Goal: Information Seeking & Learning: Learn about a topic

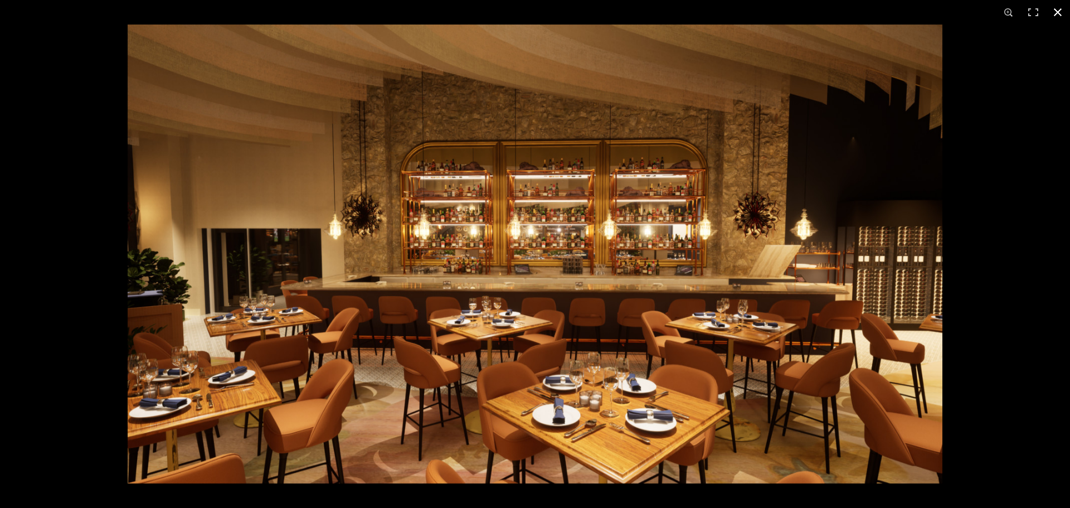
click at [856, 10] on button at bounding box center [1058, 12] width 25 height 25
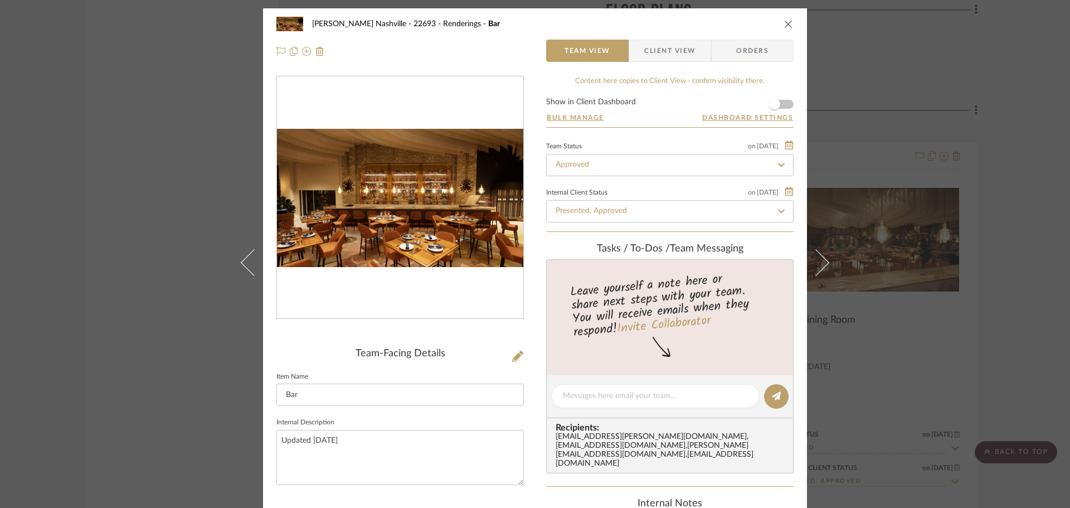
click at [129, 285] on div "[PERSON_NAME] Nashville - 22693 Renderings Bar Team View Client View Orders Tea…" at bounding box center [535, 254] width 1070 height 508
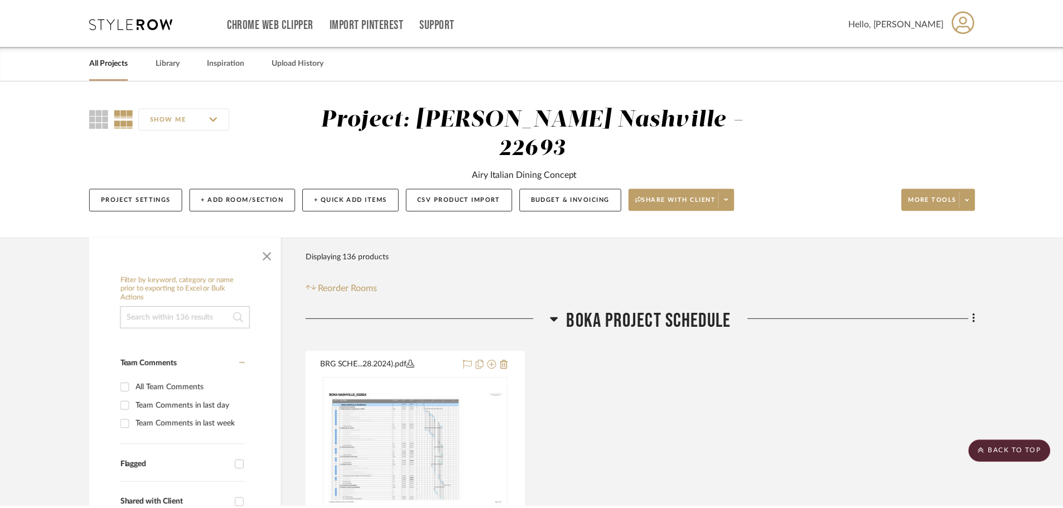
scroll to position [5018, 0]
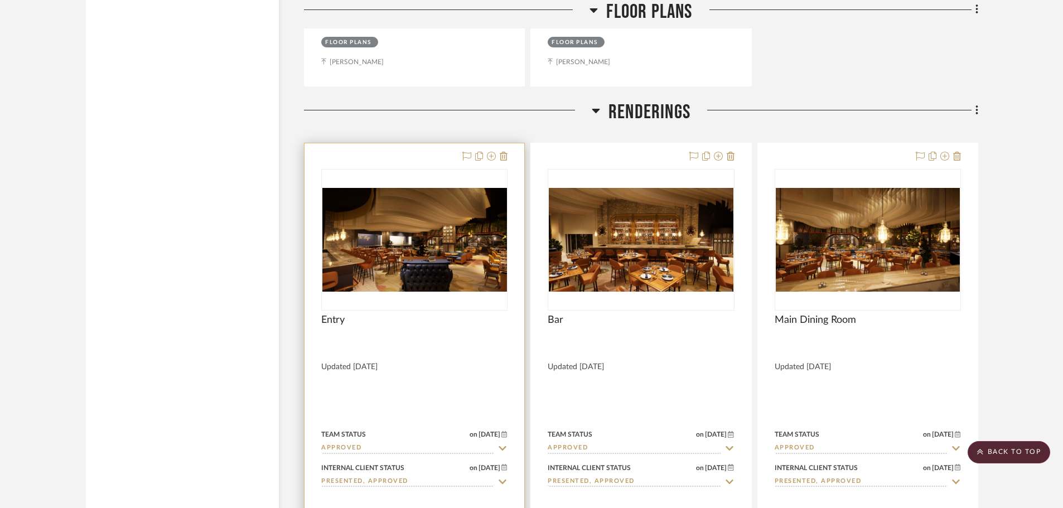
click at [398, 221] on img "0" at bounding box center [414, 240] width 185 height 104
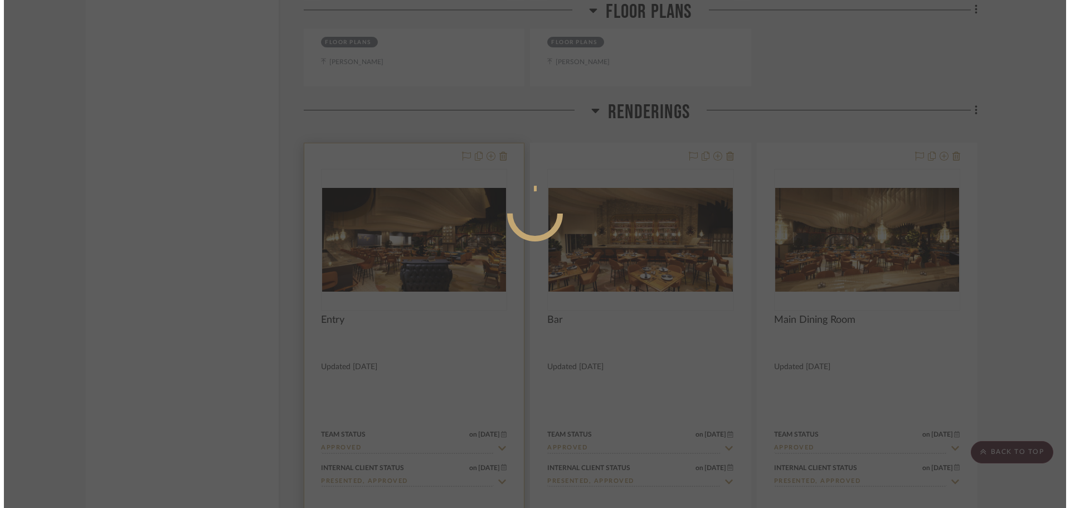
scroll to position [0, 0]
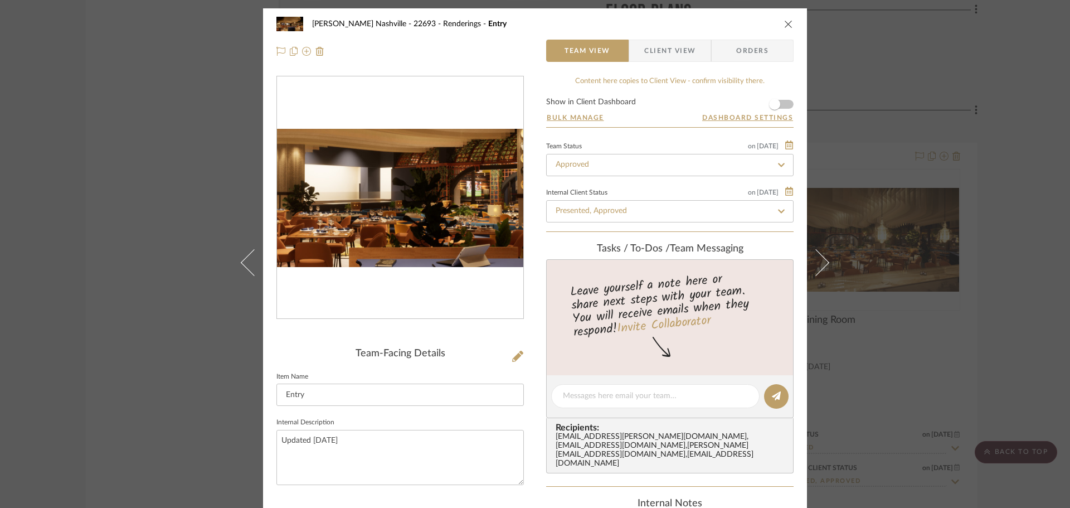
click at [395, 204] on img "0" at bounding box center [400, 198] width 246 height 139
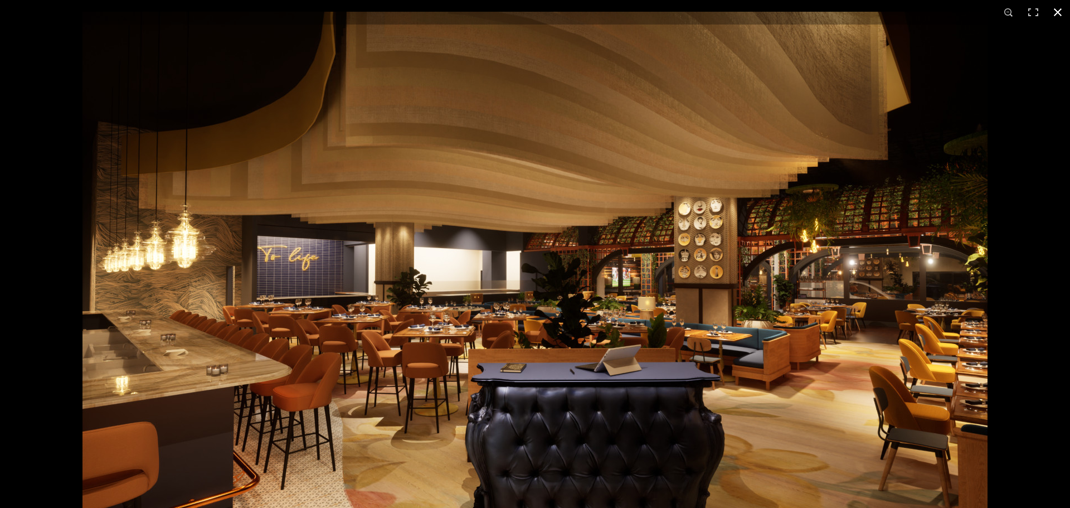
click at [856, 13] on button at bounding box center [1058, 12] width 25 height 25
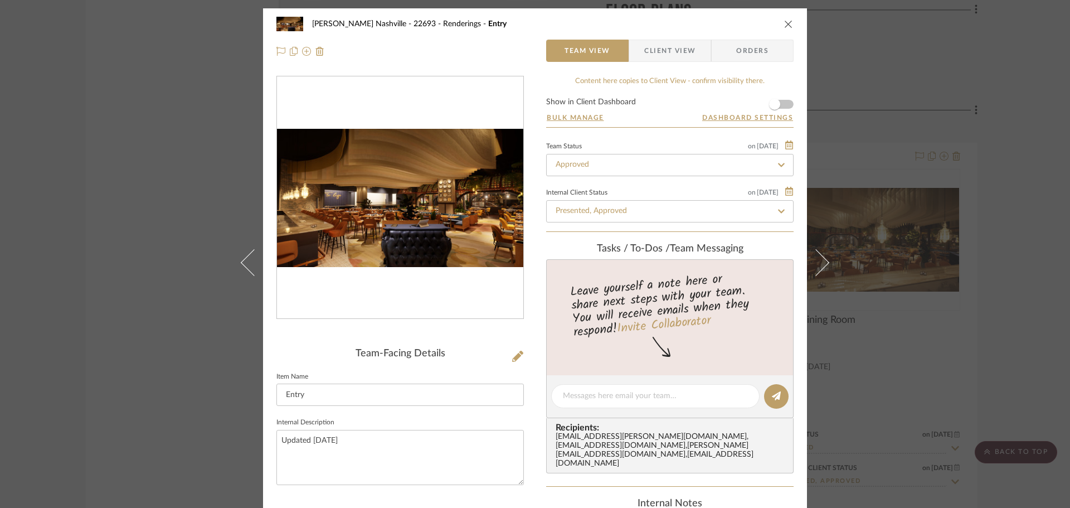
click at [178, 247] on div "[PERSON_NAME] Nashville - 22693 Renderings Entry Team View Client View Orders T…" at bounding box center [535, 254] width 1070 height 508
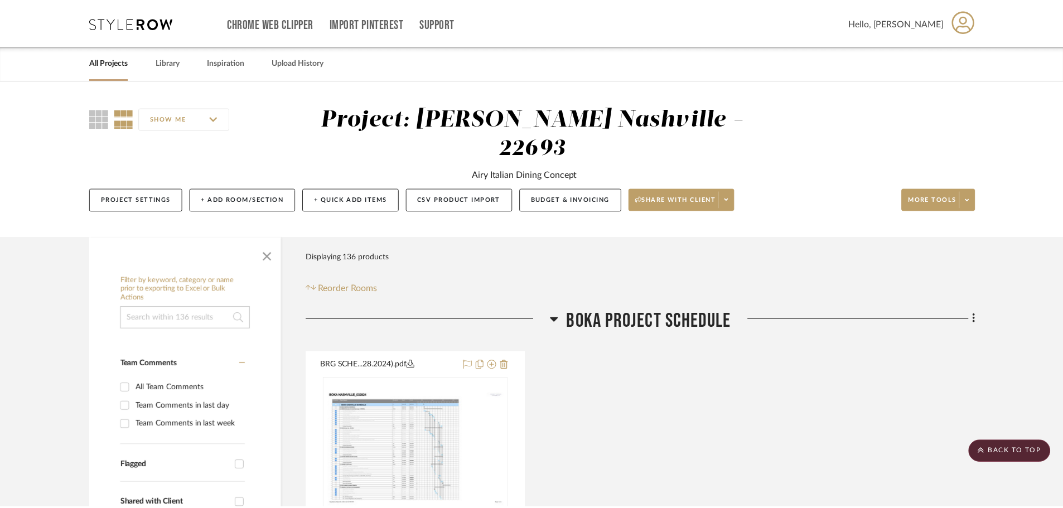
scroll to position [5018, 0]
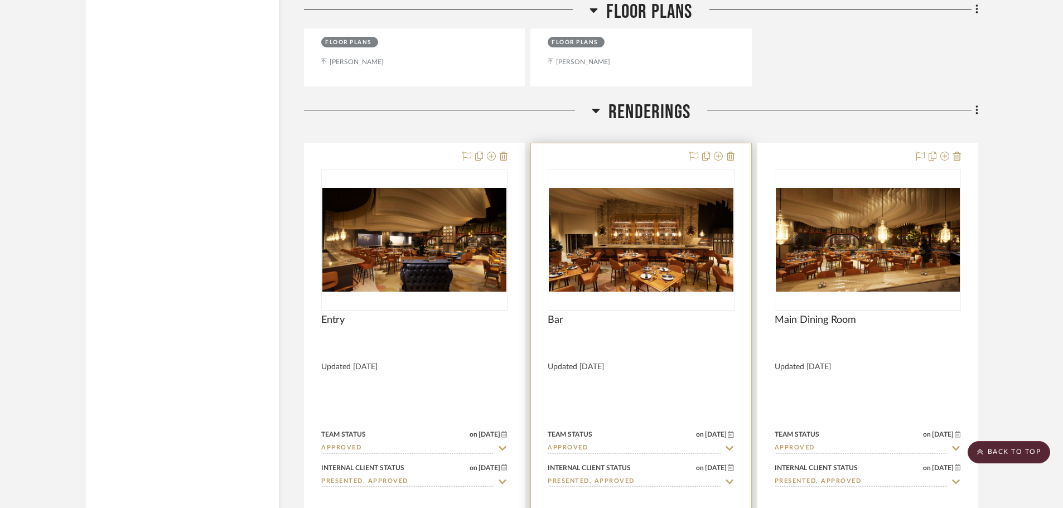
click at [607, 190] on img "0" at bounding box center [641, 240] width 184 height 104
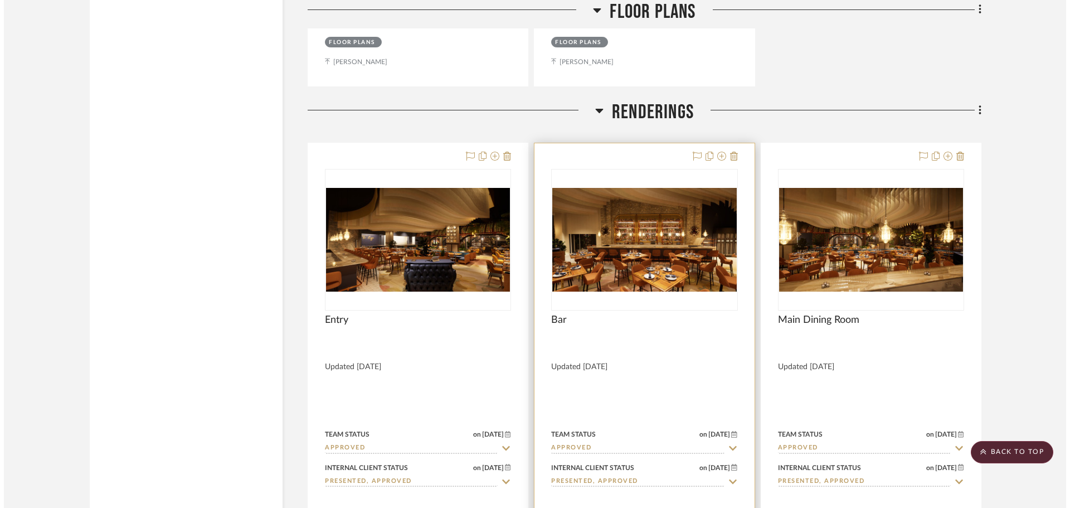
scroll to position [0, 0]
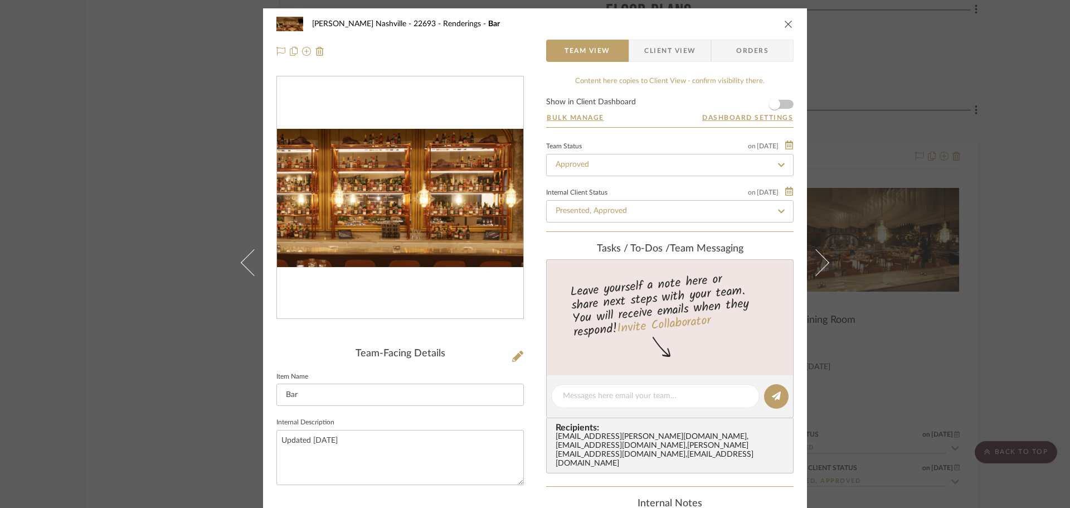
click at [411, 191] on img "0" at bounding box center [400, 198] width 246 height 139
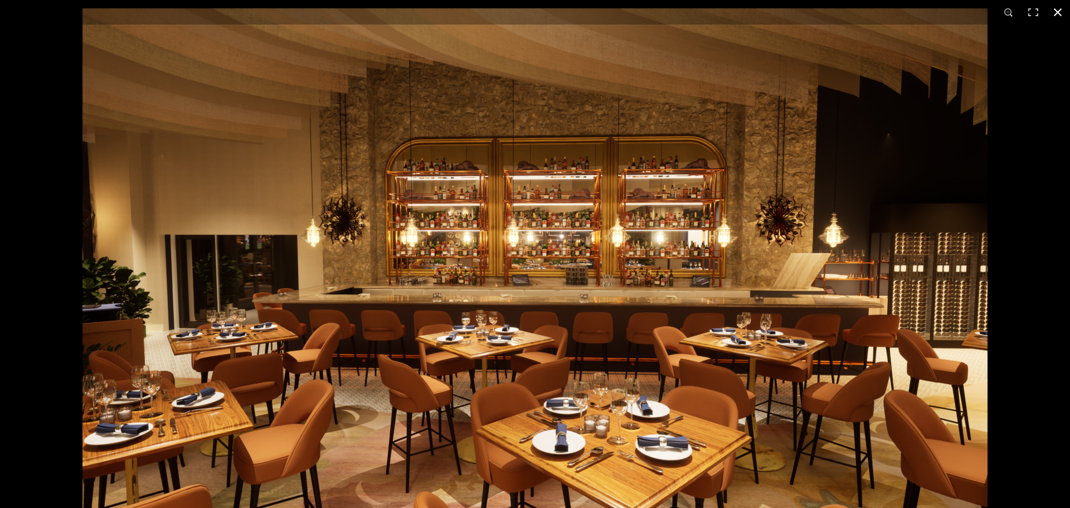
click at [856, 13] on button at bounding box center [1058, 12] width 25 height 25
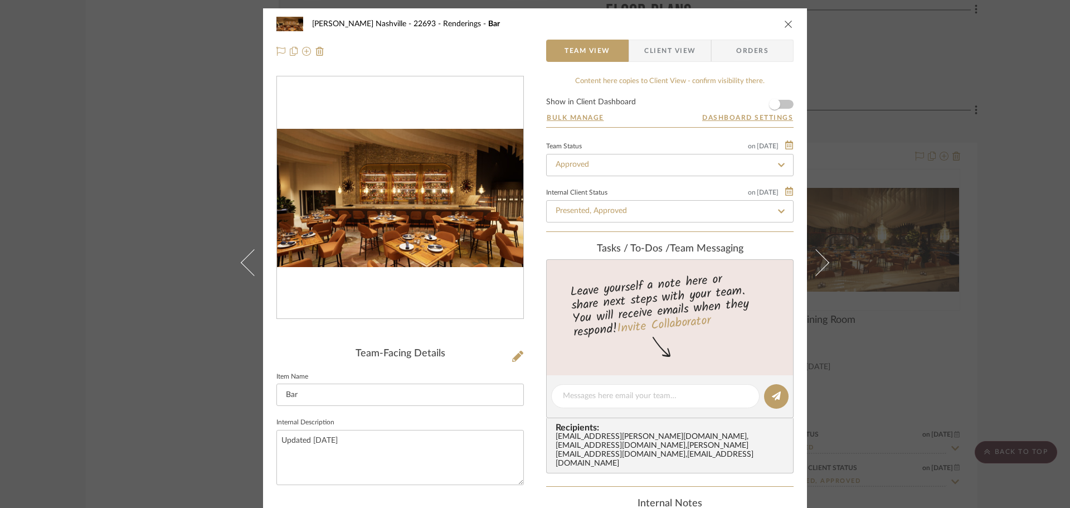
click at [856, 161] on div "[PERSON_NAME] Nashville - 22693 Renderings Bar Team View Client View Orders Tea…" at bounding box center [535, 254] width 1070 height 508
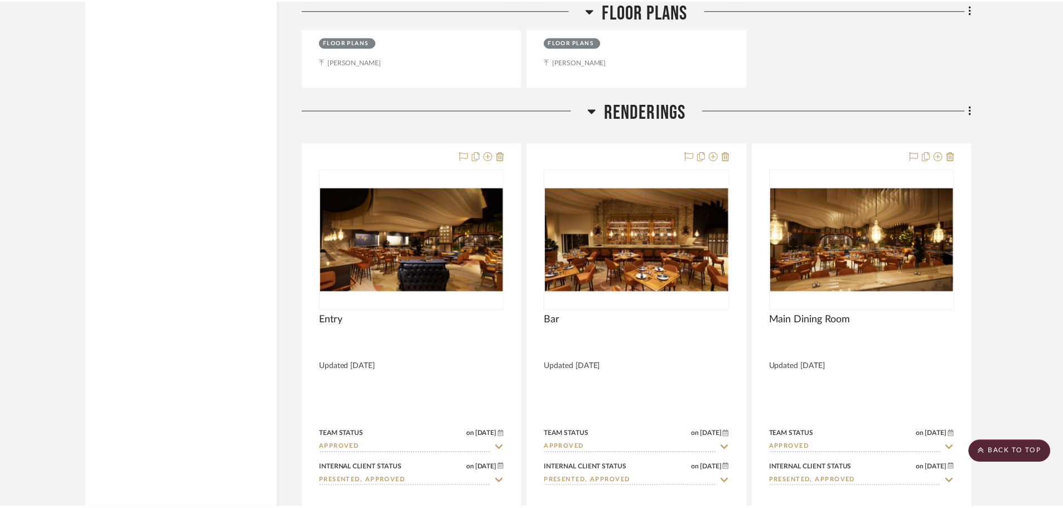
scroll to position [5018, 0]
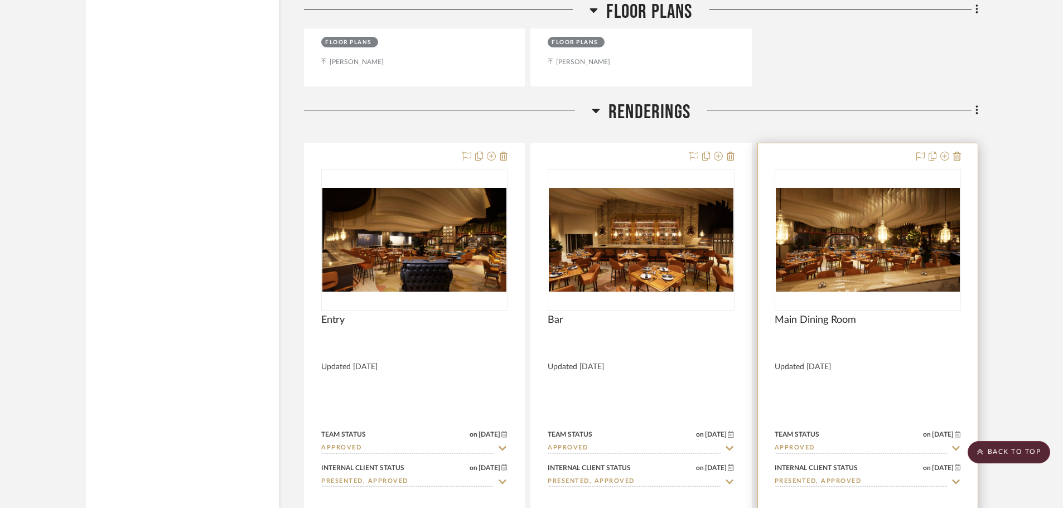
click at [854, 204] on img "0" at bounding box center [868, 240] width 184 height 104
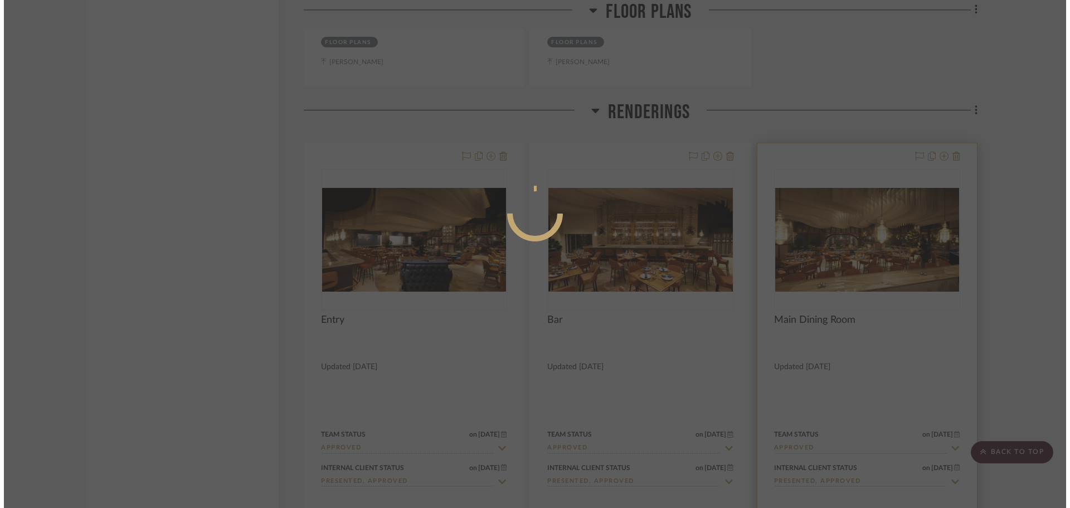
scroll to position [0, 0]
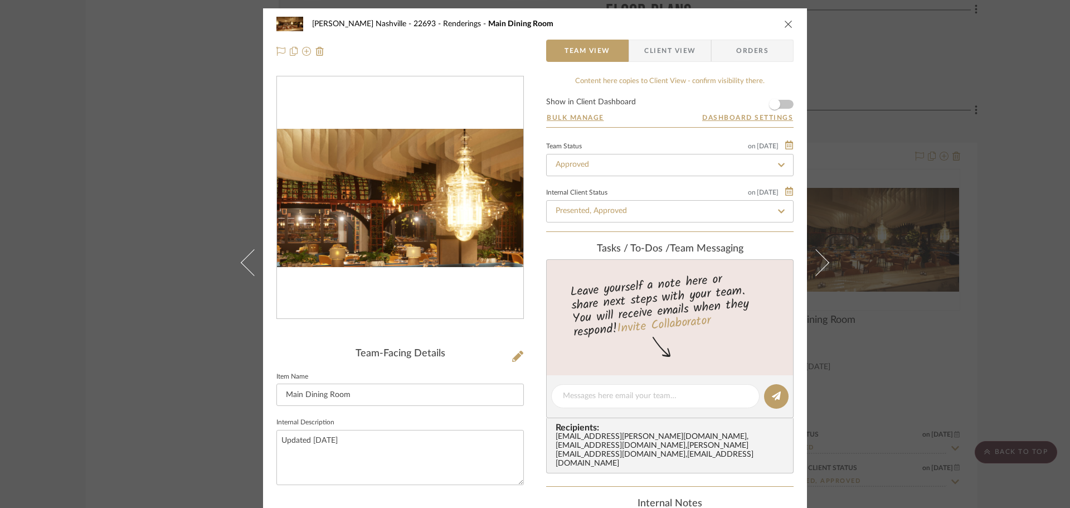
click at [395, 188] on img "0" at bounding box center [400, 198] width 246 height 139
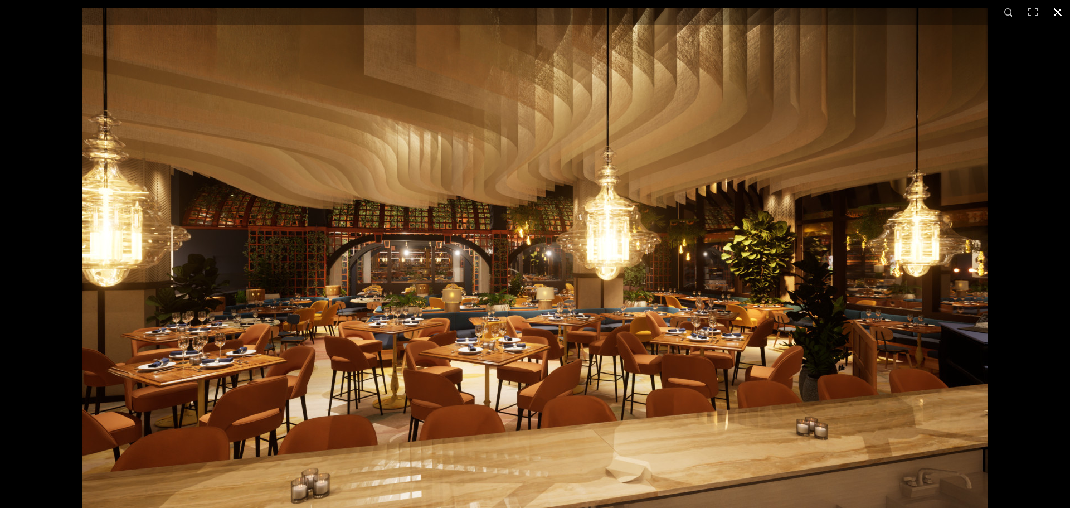
click at [856, 9] on button at bounding box center [1058, 12] width 25 height 25
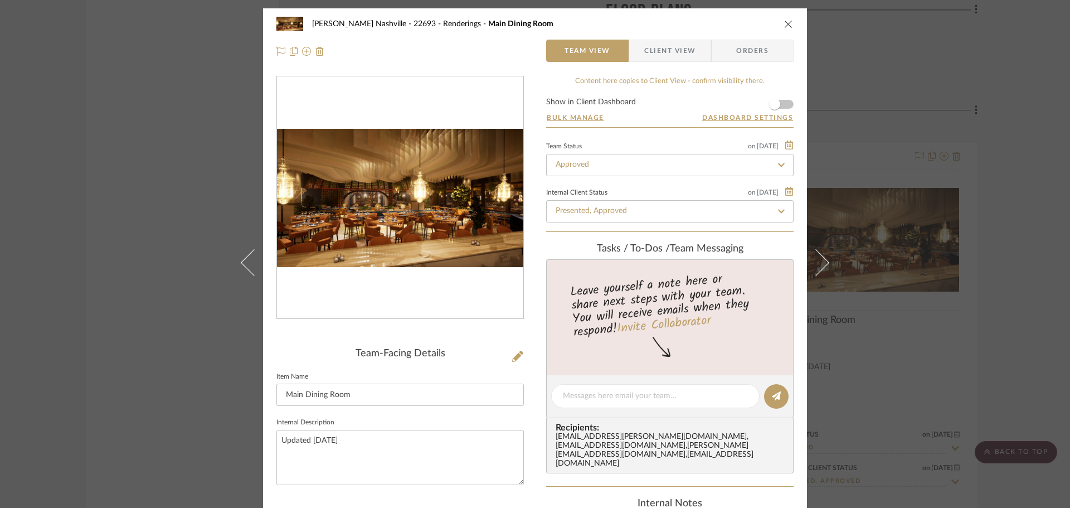
click at [856, 141] on div "[PERSON_NAME] Nashville - 22693 Renderings Main Dining Room Team View Client Vi…" at bounding box center [535, 254] width 1070 height 508
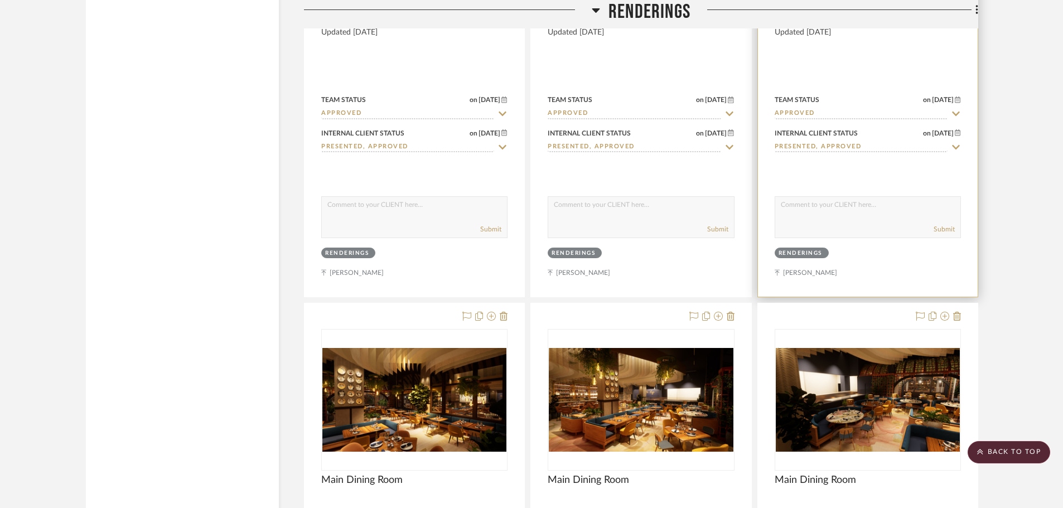
scroll to position [5520, 0]
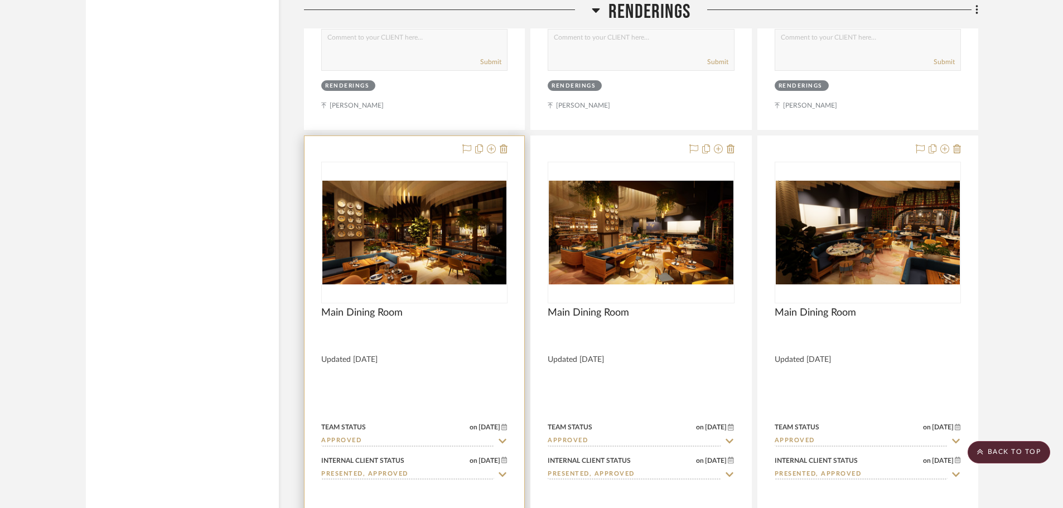
click at [0, 0] on img at bounding box center [0, 0] width 0 height 0
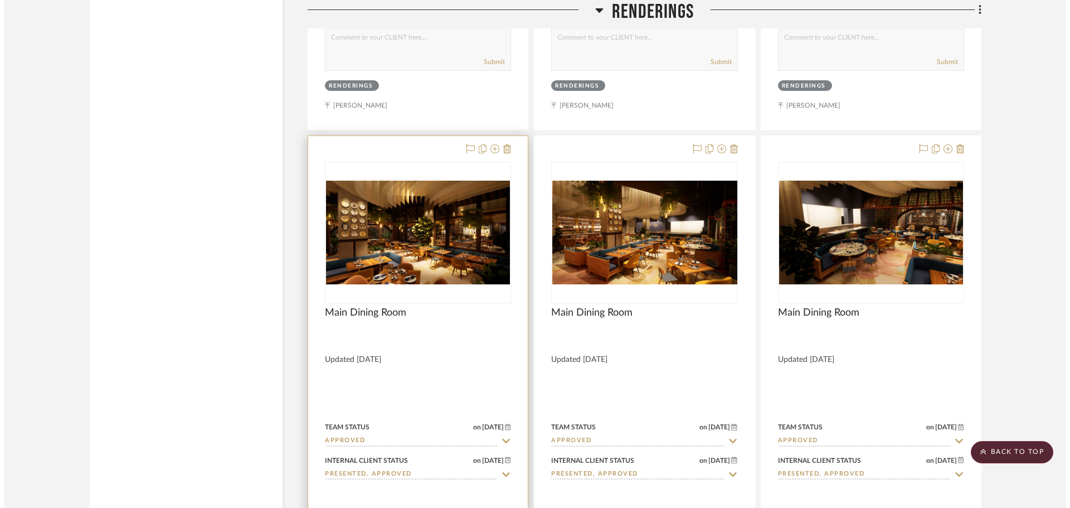
scroll to position [0, 0]
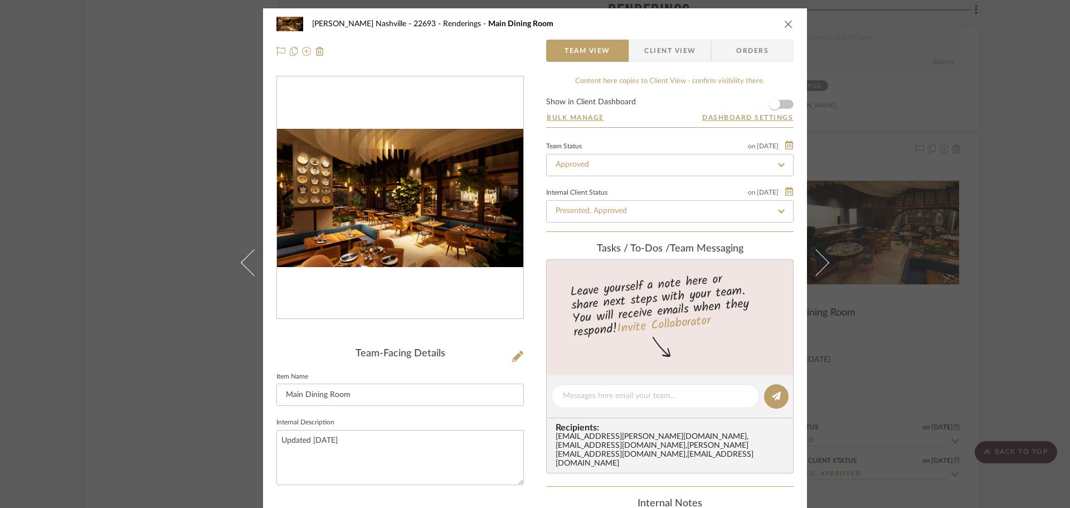
click at [445, 182] on img "0" at bounding box center [400, 198] width 246 height 139
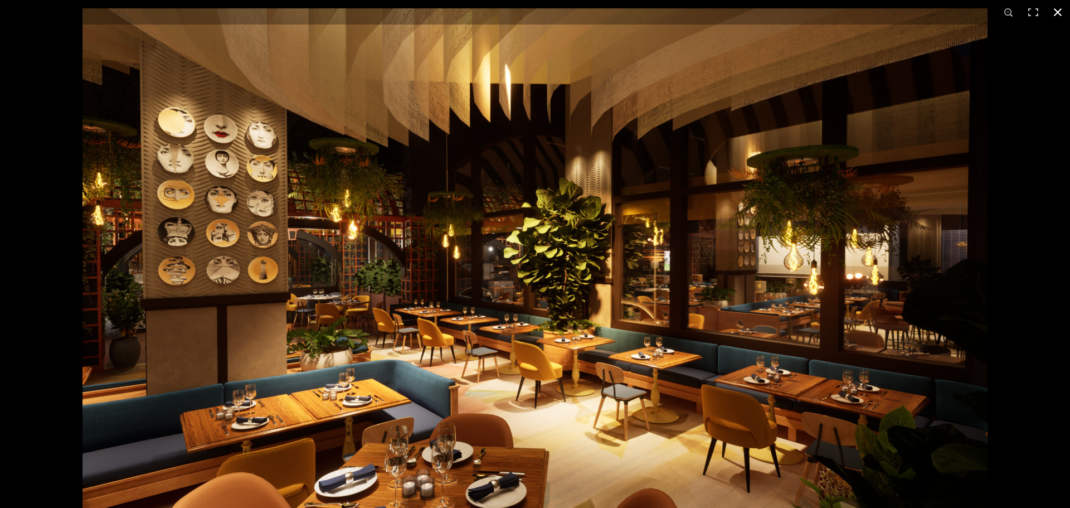
click at [856, 12] on button at bounding box center [1058, 12] width 25 height 25
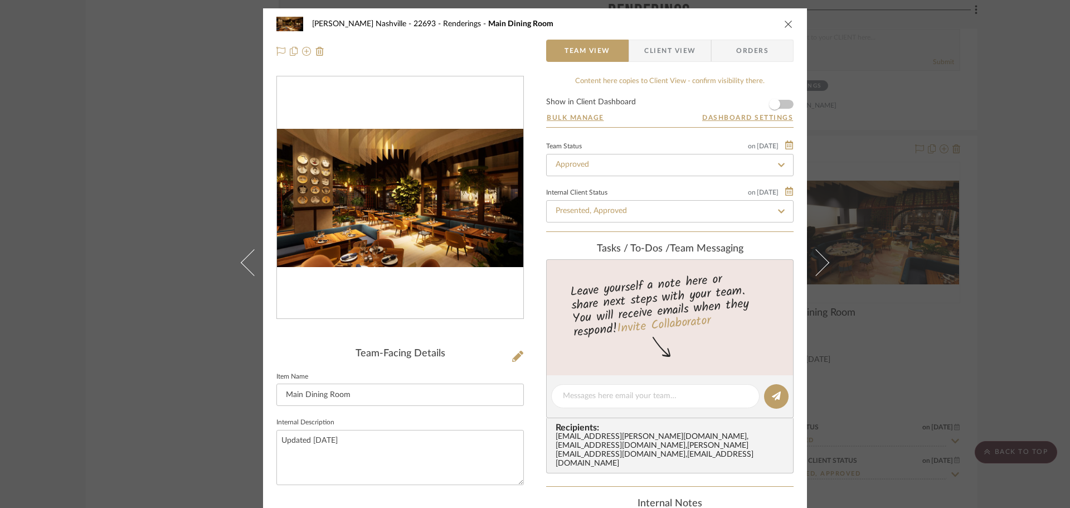
click at [856, 222] on div "[PERSON_NAME] Nashville - 22693 Renderings Main Dining Room Team View Client Vi…" at bounding box center [535, 254] width 1070 height 508
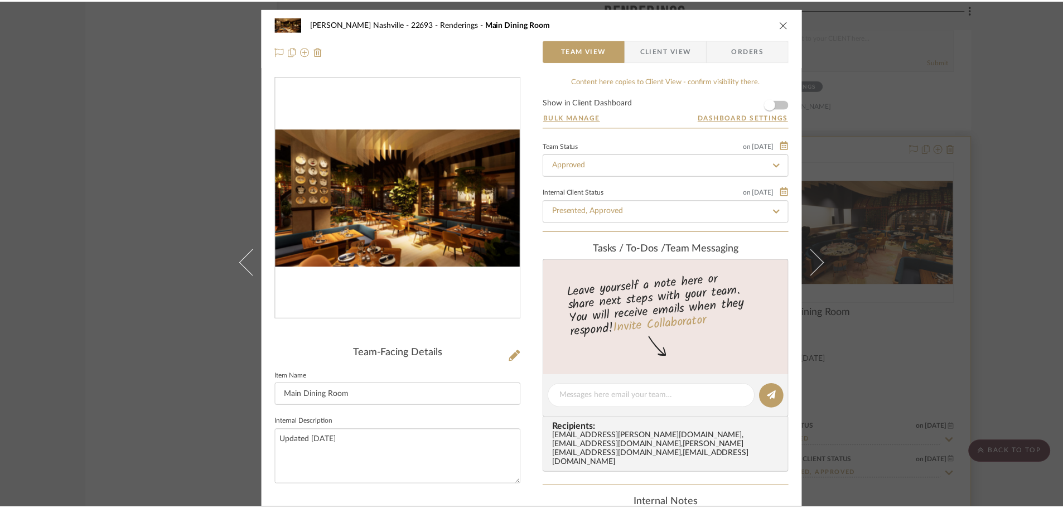
scroll to position [5520, 0]
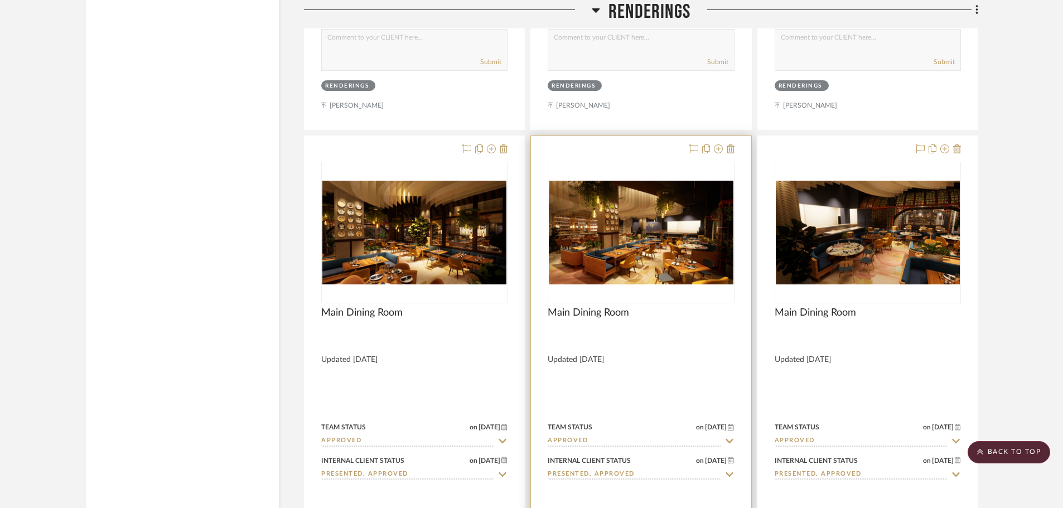
click at [676, 192] on img "0" at bounding box center [641, 233] width 184 height 104
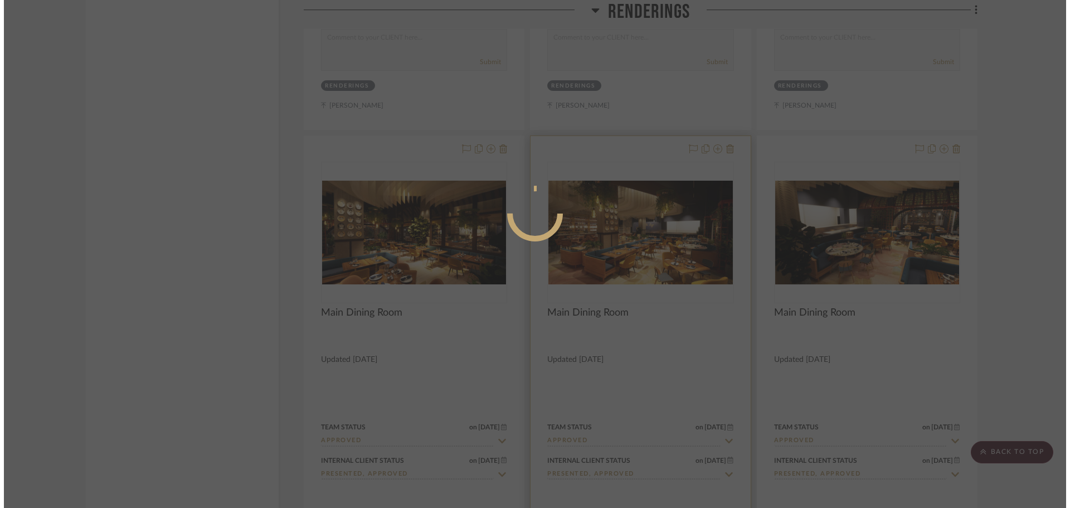
scroll to position [0, 0]
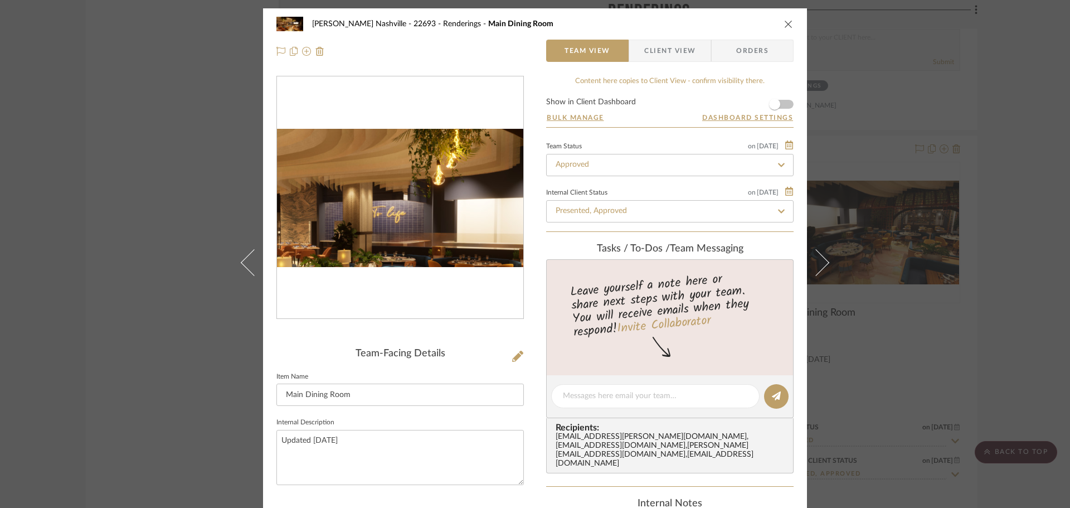
click at [413, 182] on img "0" at bounding box center [400, 198] width 246 height 139
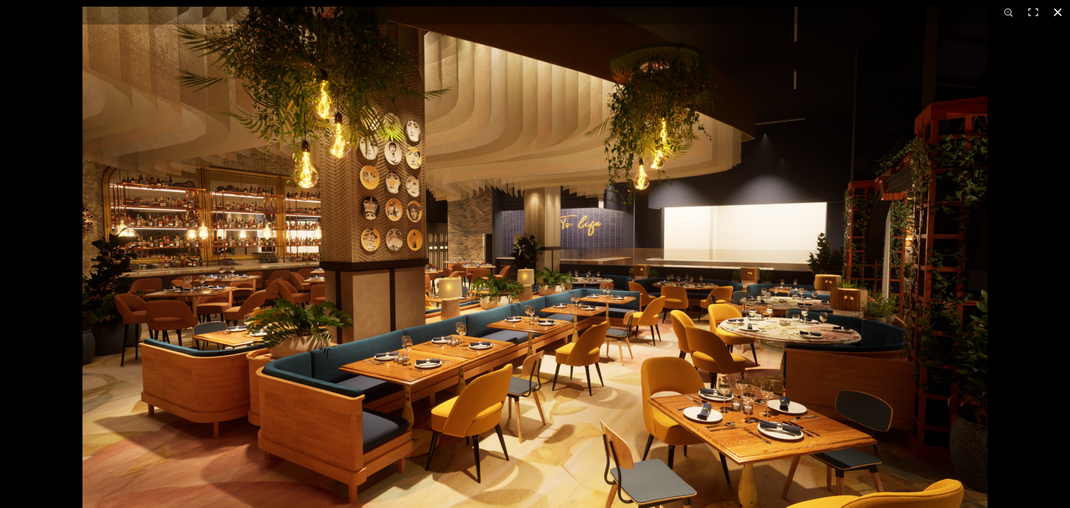
click at [856, 12] on button at bounding box center [1058, 12] width 25 height 25
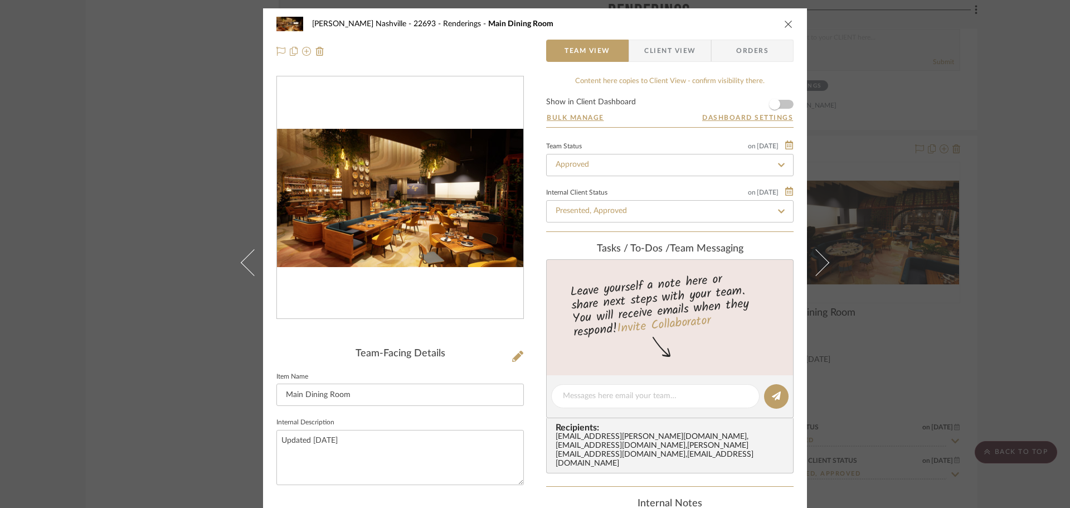
click at [856, 177] on div "[PERSON_NAME] Nashville - 22693 Renderings Main Dining Room Team View Client Vi…" at bounding box center [535, 254] width 1070 height 508
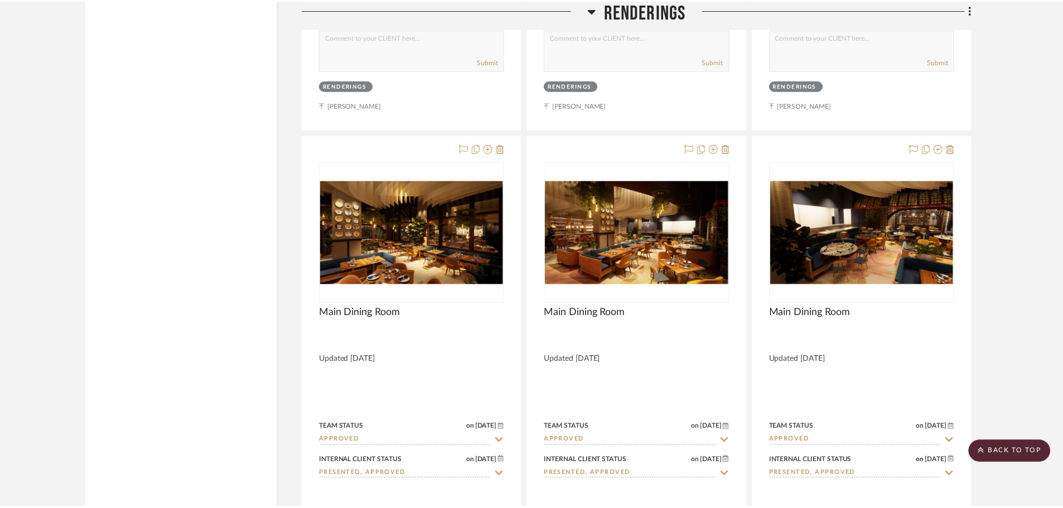
scroll to position [5520, 0]
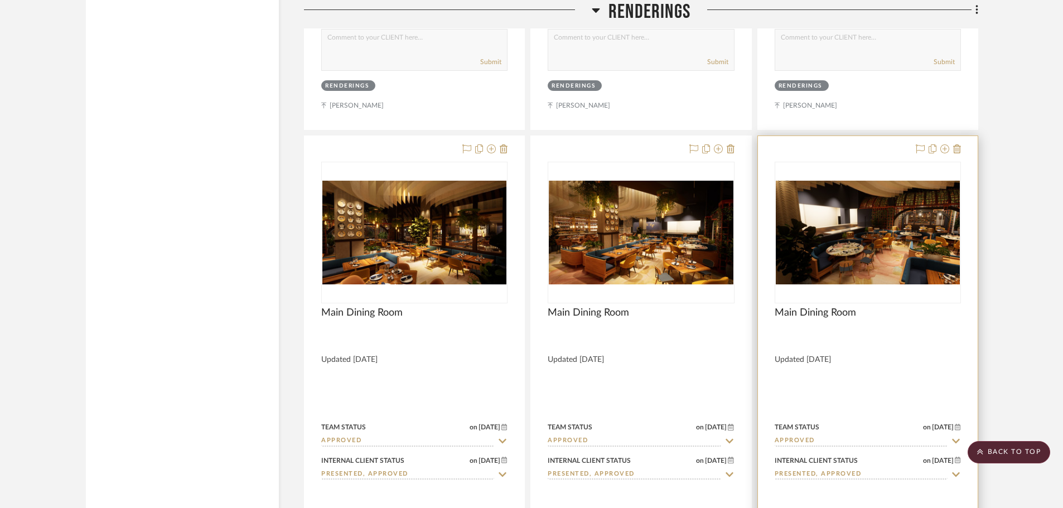
click at [856, 186] on img "0" at bounding box center [868, 233] width 184 height 104
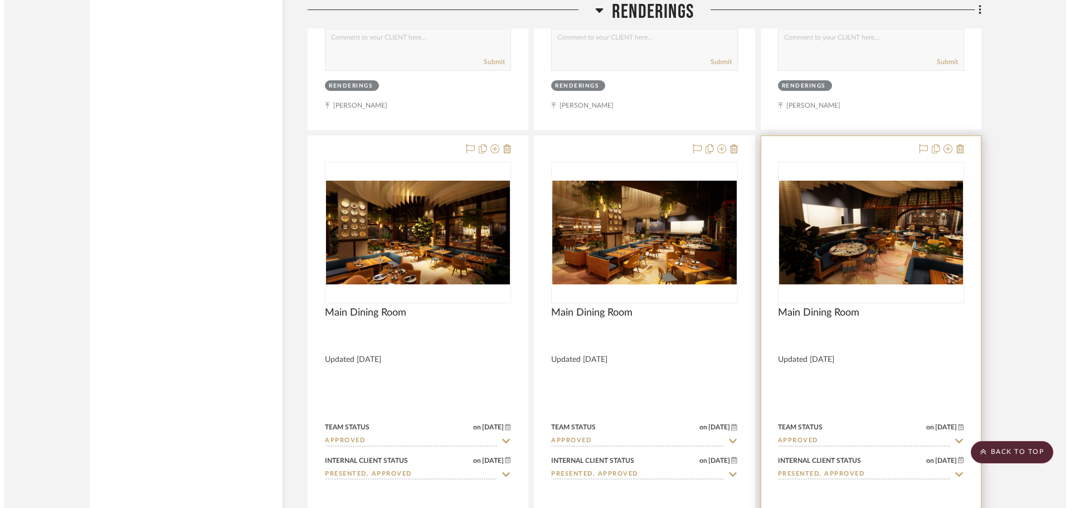
scroll to position [0, 0]
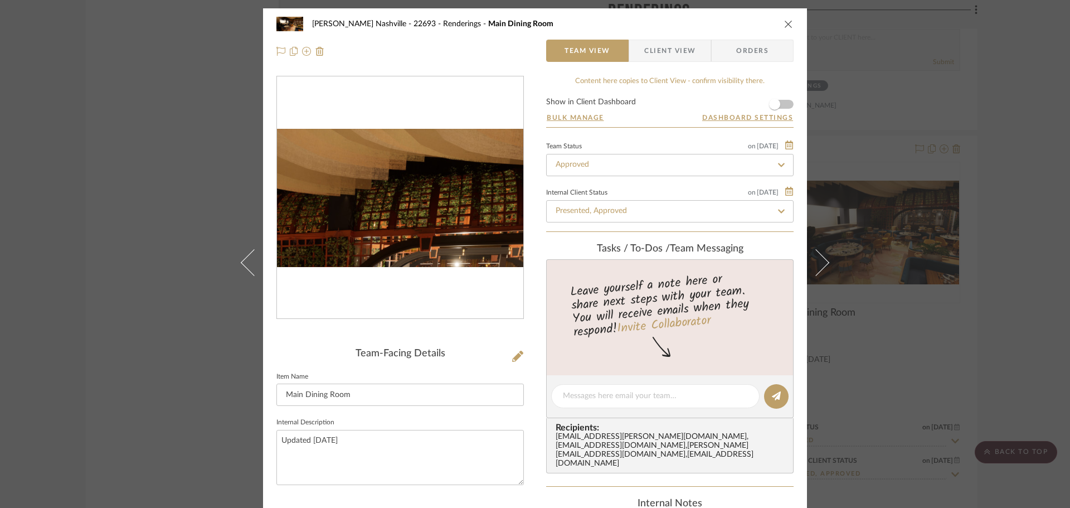
click at [448, 133] on img "0" at bounding box center [400, 198] width 246 height 139
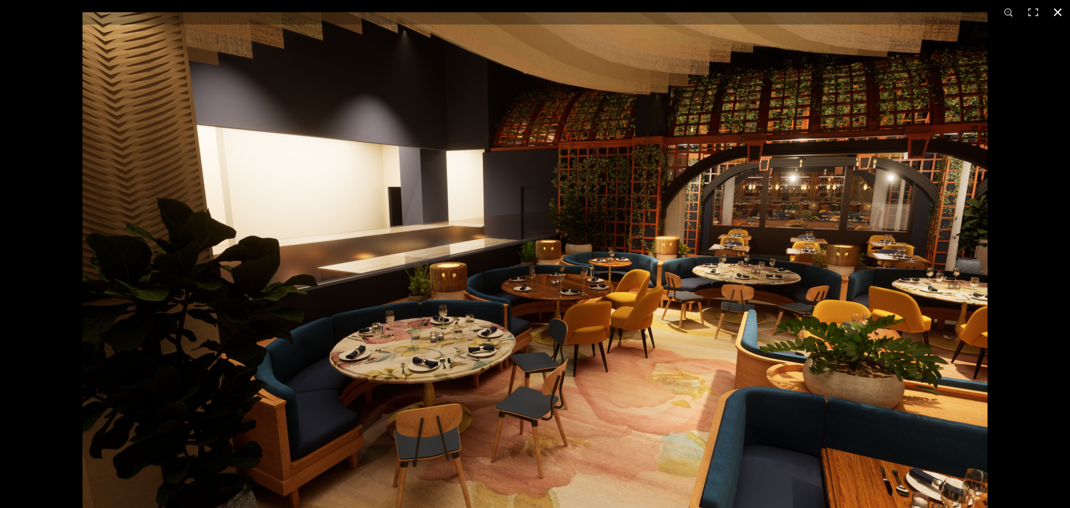
click at [856, 13] on button at bounding box center [1058, 12] width 25 height 25
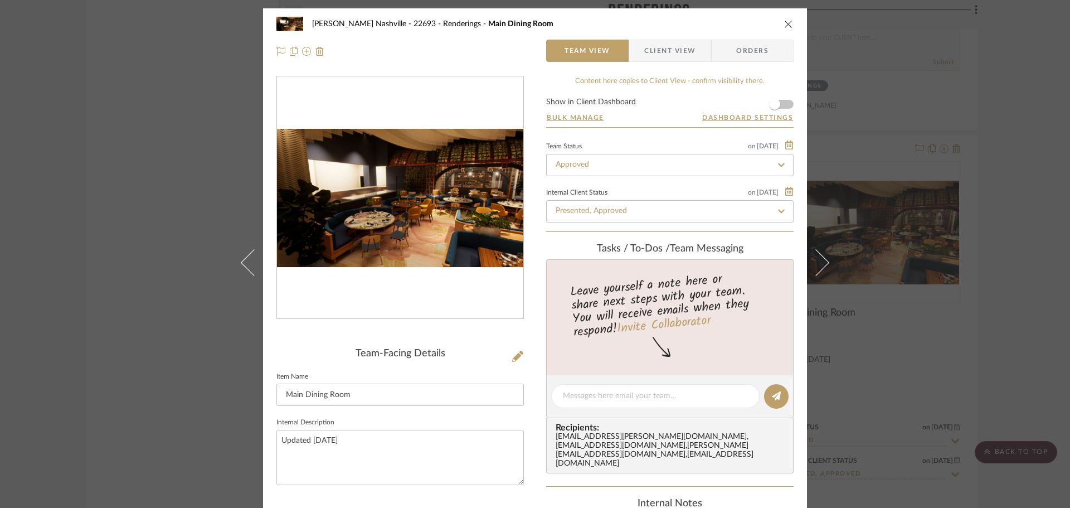
click at [856, 148] on div "[PERSON_NAME] Nashville - 22693 Renderings Main Dining Room Team View Client Vi…" at bounding box center [535, 254] width 1070 height 508
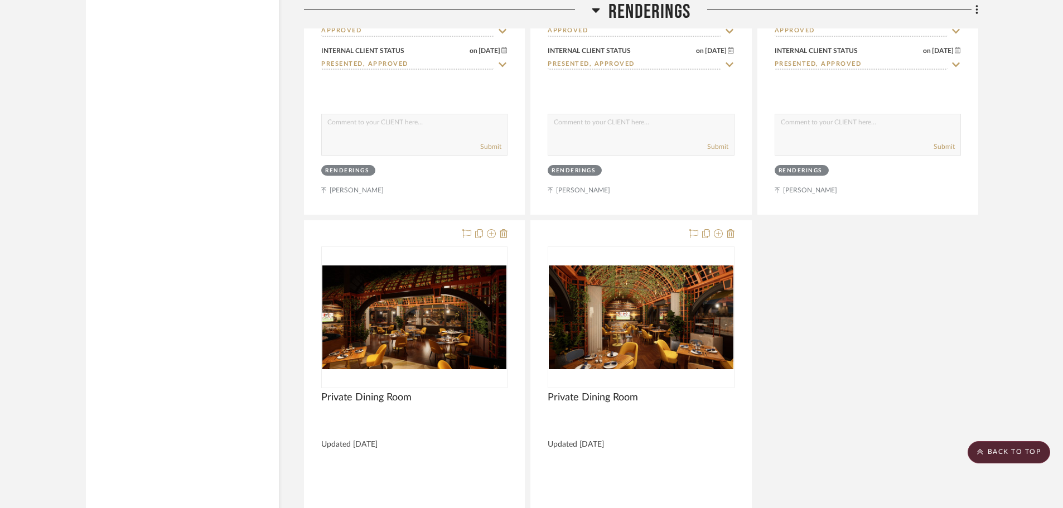
scroll to position [5966, 0]
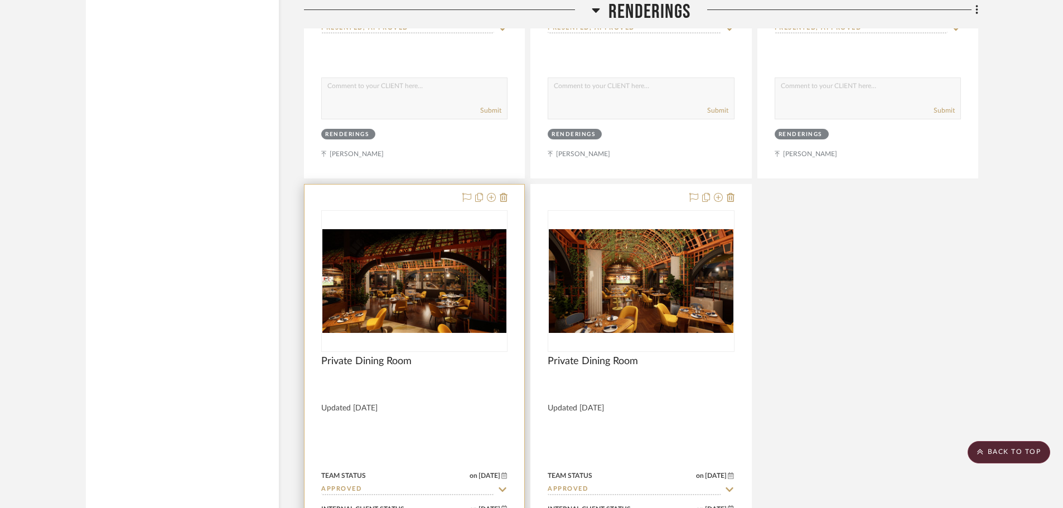
click at [0, 0] on img at bounding box center [0, 0] width 0 height 0
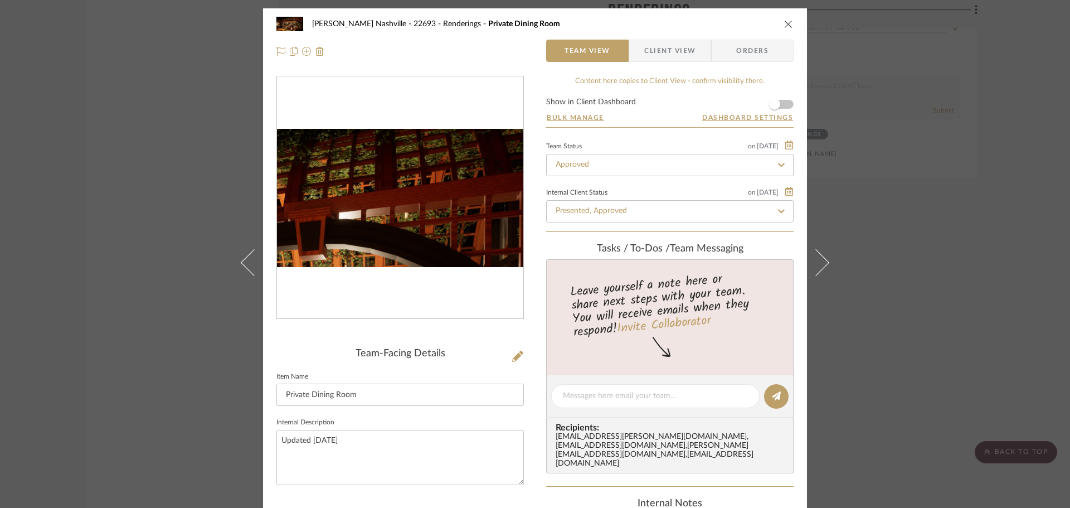
click at [457, 143] on img "0" at bounding box center [400, 198] width 246 height 139
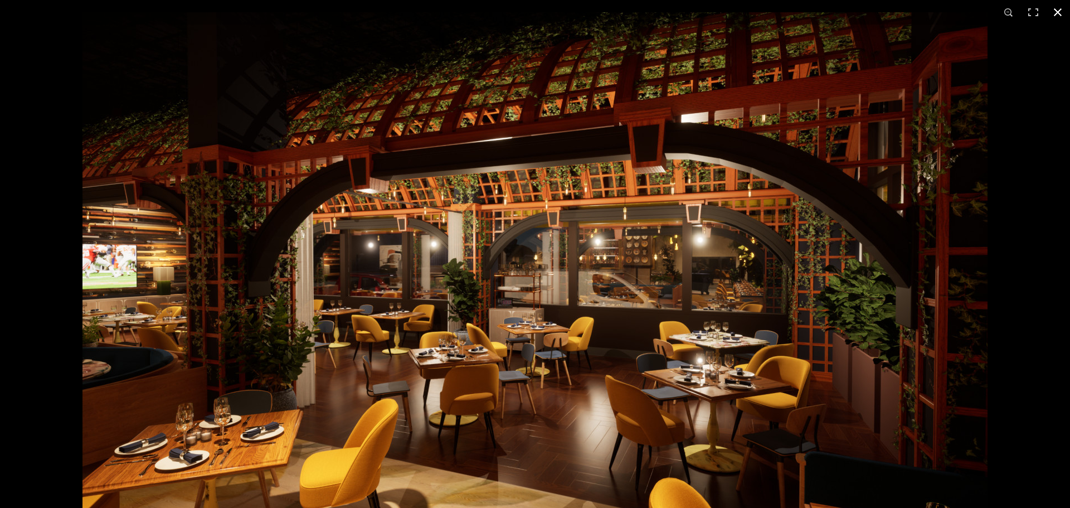
click at [856, 11] on button at bounding box center [1058, 12] width 25 height 25
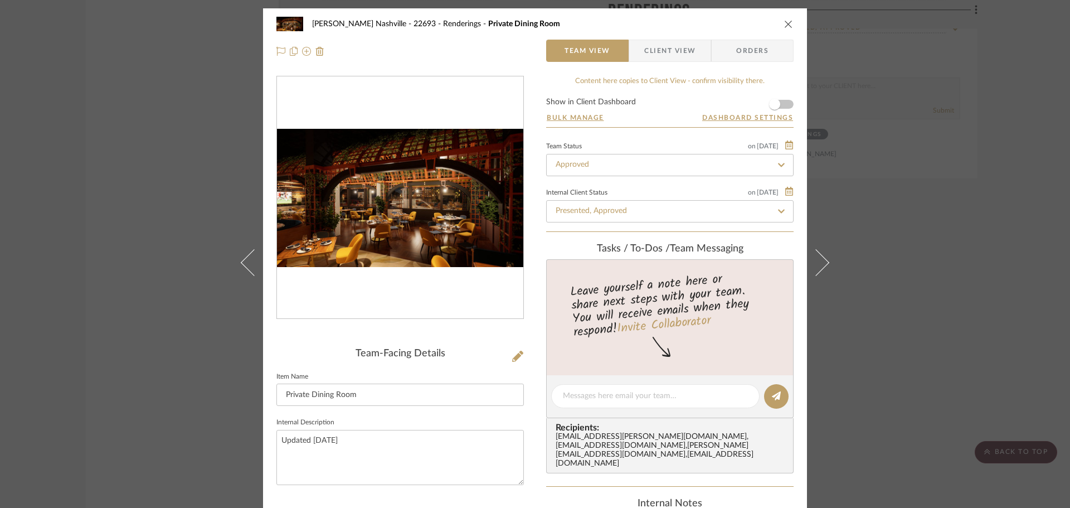
click at [856, 202] on div "[PERSON_NAME] Nashville - 22693 Renderings Private Dining Room Team View Client…" at bounding box center [535, 254] width 1070 height 508
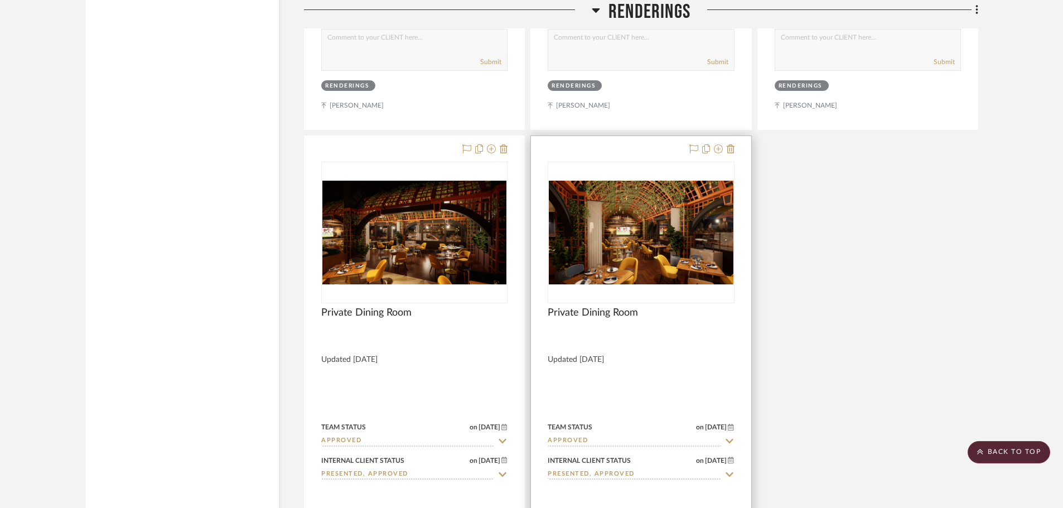
scroll to position [6022, 0]
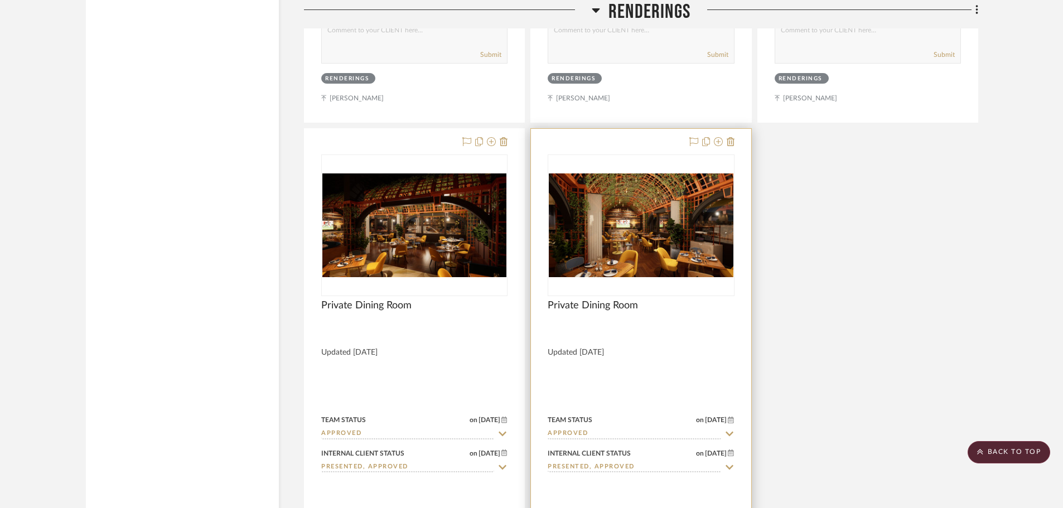
click at [599, 198] on img "0" at bounding box center [641, 225] width 184 height 104
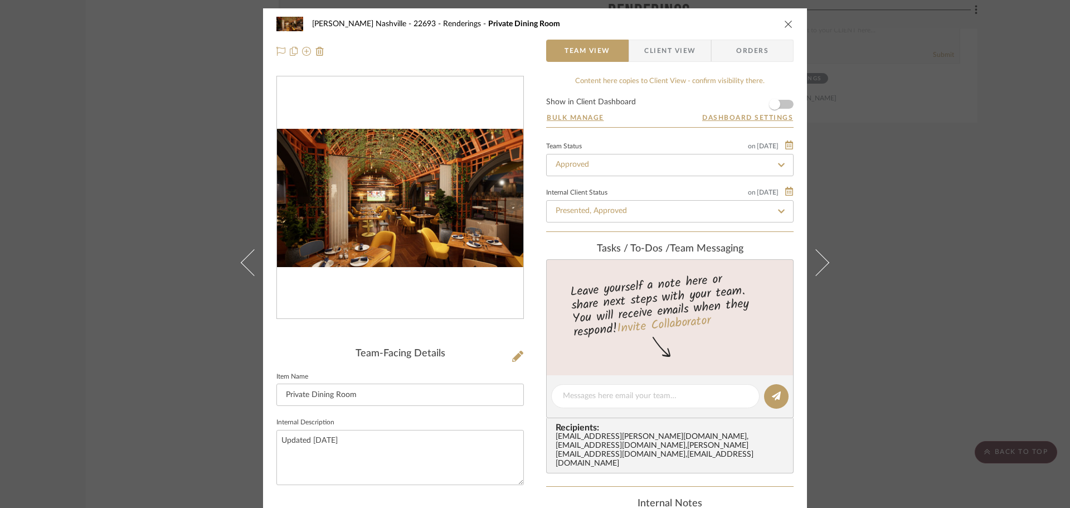
click at [386, 172] on img "0" at bounding box center [400, 198] width 246 height 139
